Goal: Task Accomplishment & Management: Complete application form

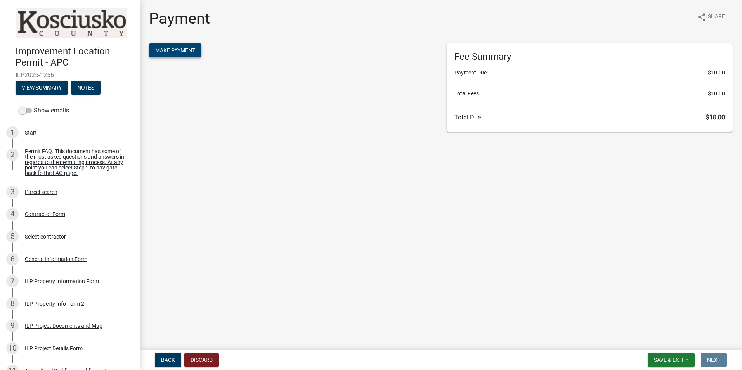
click at [185, 53] on span "Make Payment" at bounding box center [175, 50] width 40 height 6
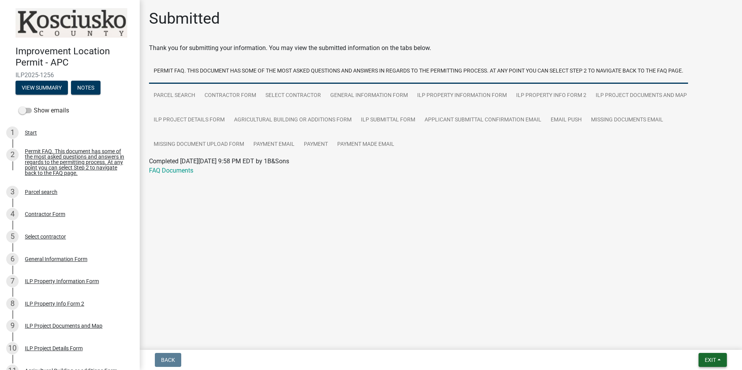
click at [708, 361] on span "Exit" at bounding box center [710, 360] width 11 height 6
click at [691, 338] on button "Save & Exit" at bounding box center [696, 340] width 62 height 19
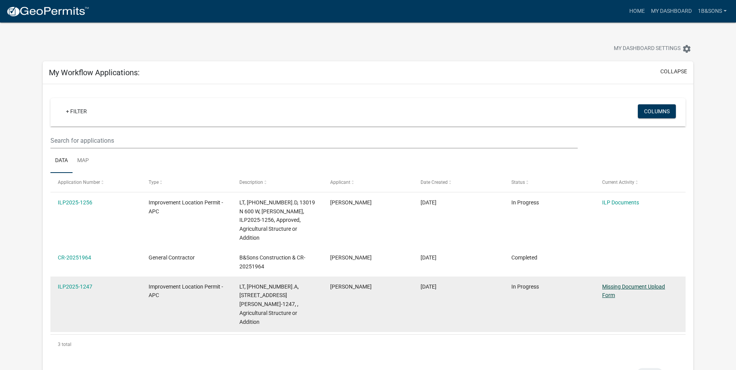
click at [618, 284] on link "Missing Document Upload Form" at bounding box center [633, 291] width 63 height 15
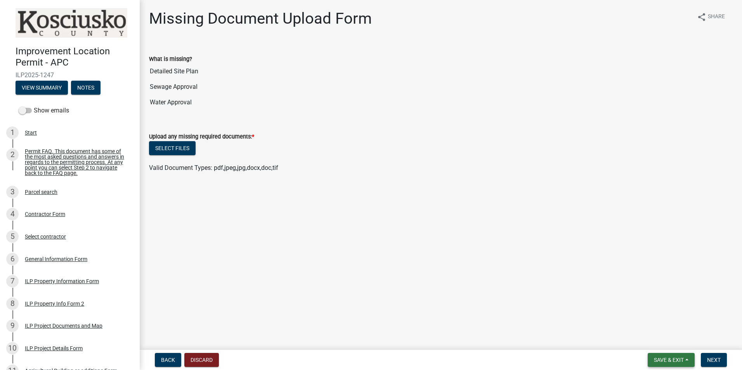
click at [667, 358] on span "Save & Exit" at bounding box center [669, 360] width 30 height 6
click at [656, 342] on button "Save & Exit" at bounding box center [663, 340] width 62 height 19
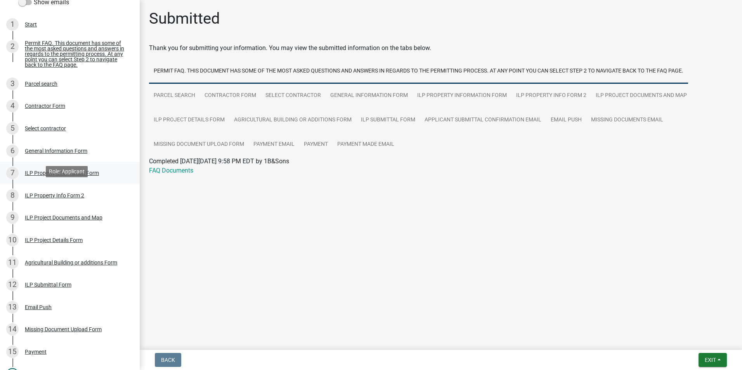
scroll to position [116, 0]
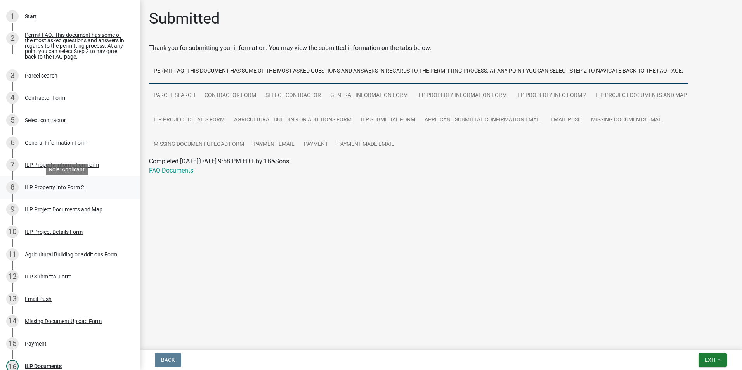
click at [47, 189] on div "ILP Property Info Form 2" at bounding box center [54, 187] width 59 height 5
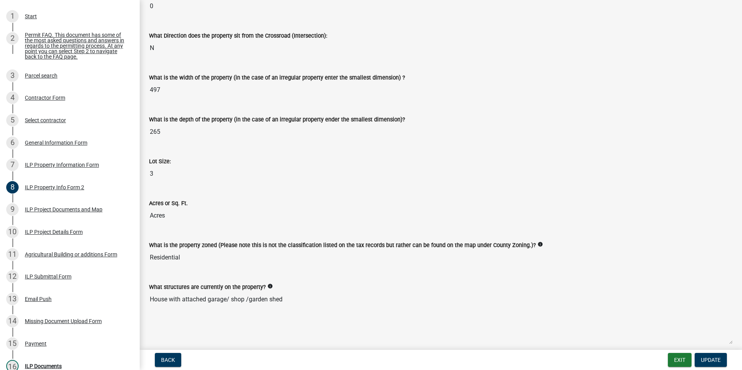
scroll to position [0, 0]
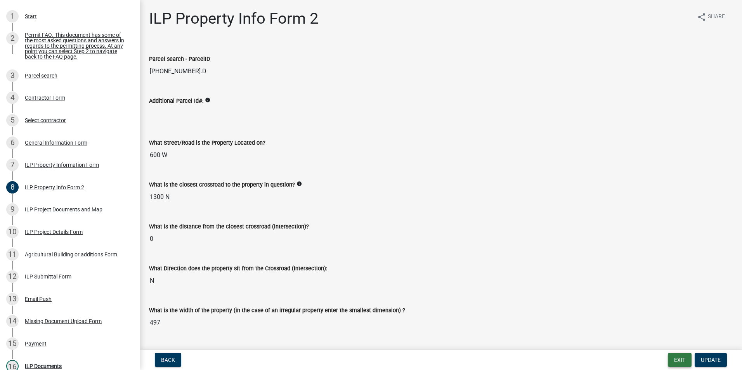
click at [679, 361] on button "Exit" at bounding box center [680, 360] width 24 height 14
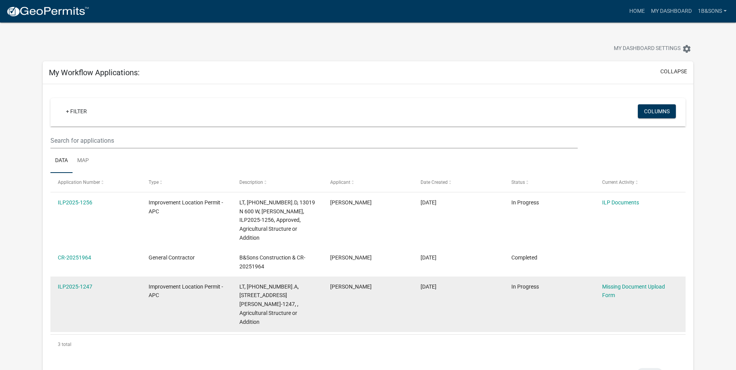
click at [362, 292] on datatable-body-cell "[PERSON_NAME]" at bounding box center [367, 304] width 91 height 55
click at [77, 284] on link "ILP2025-1247" at bounding box center [75, 287] width 35 height 6
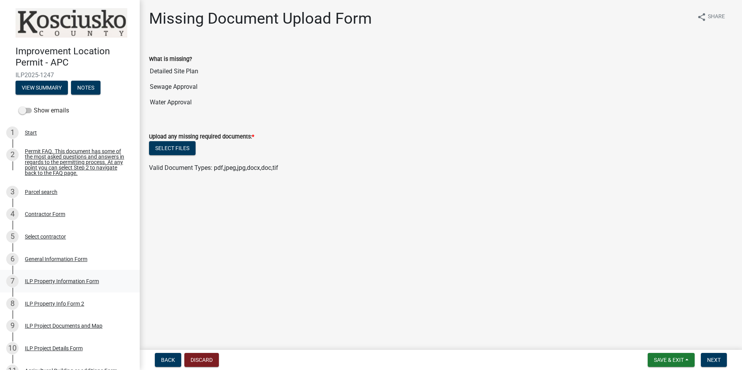
click at [61, 284] on div "ILP Property Information Form" at bounding box center [62, 281] width 74 height 5
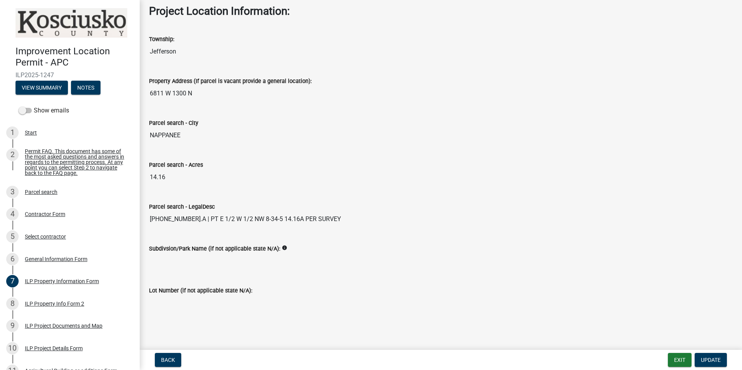
scroll to position [561, 0]
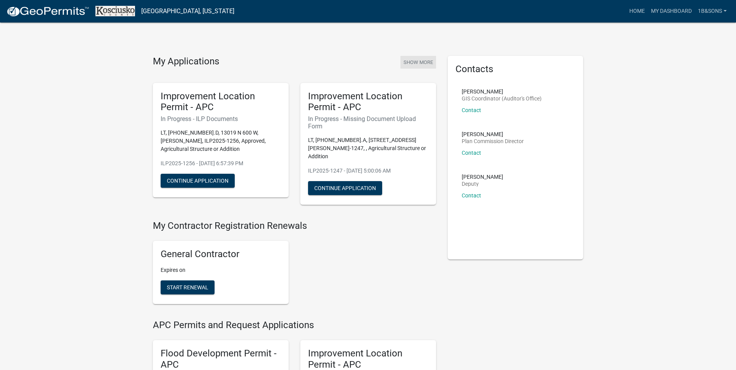
click at [417, 64] on button "Show More" at bounding box center [418, 62] width 36 height 13
